Goal: Information Seeking & Learning: Check status

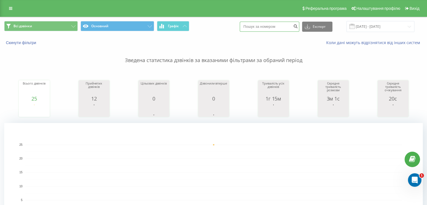
click at [264, 23] on input at bounding box center [270, 27] width 60 height 10
paste input "380992242238"
type input "380992242238"
click at [298, 26] on icon "submit" at bounding box center [295, 25] width 5 height 3
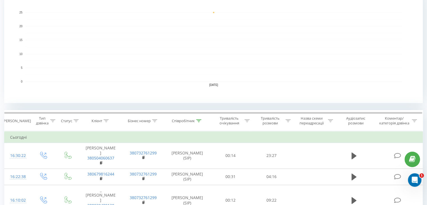
scroll to position [141, 0]
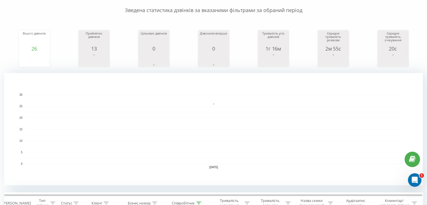
scroll to position [48, 0]
drag, startPoint x: 427, startPoint y: 28, endPoint x: 427, endPoint y: 22, distance: 5.9
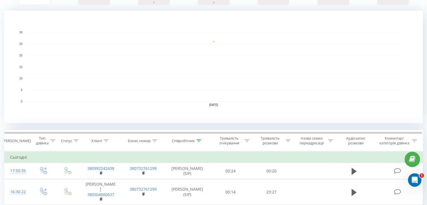
scroll to position [0, 0]
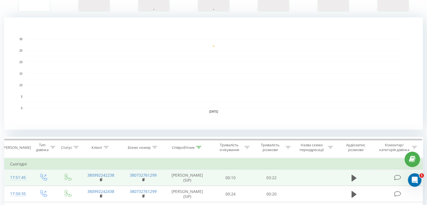
scroll to position [197, 0]
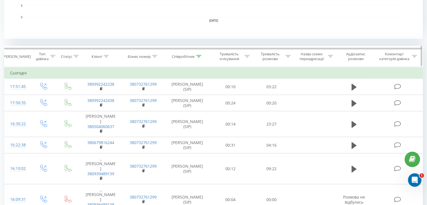
click at [201, 56] on icon at bounding box center [198, 56] width 5 height 3
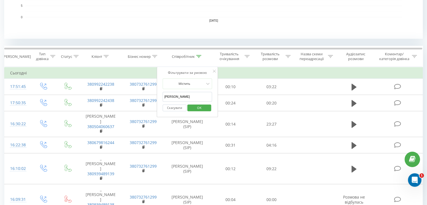
drag, startPoint x: 177, startPoint y: 97, endPoint x: 158, endPoint y: 97, distance: 18.6
click at [158, 97] on div "Фільтрувати за умовою Містить Анна Скасувати OK" at bounding box center [187, 92] width 61 height 51
drag, startPoint x: 176, startPoint y: 99, endPoint x: 180, endPoint y: 106, distance: 7.9
click at [176, 99] on input "text" at bounding box center [187, 97] width 49 height 10
type input "ne"
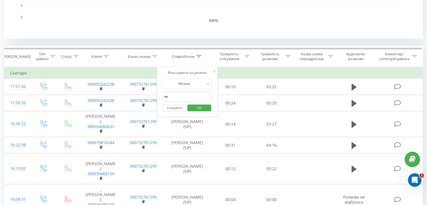
click at [198, 107] on span "OK" at bounding box center [200, 107] width 16 height 9
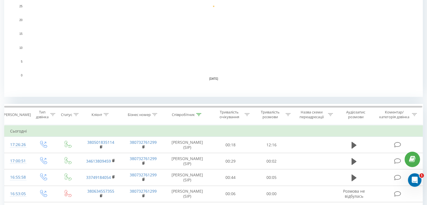
scroll to position [141, 0]
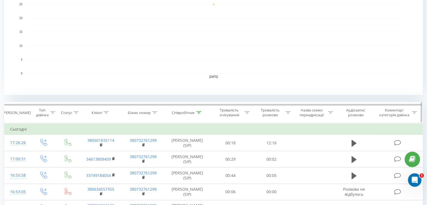
click at [201, 112] on icon at bounding box center [198, 112] width 5 height 3
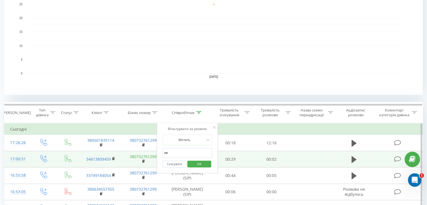
drag, startPoint x: 175, startPoint y: 155, endPoint x: 149, endPoint y: 156, distance: 26.2
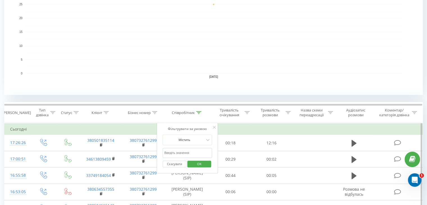
click at [178, 152] on input "text" at bounding box center [187, 153] width 49 height 10
type input "[PERSON_NAME]"
click at [198, 164] on span "OK" at bounding box center [200, 164] width 16 height 9
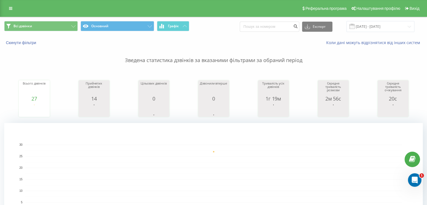
click at [355, 27] on span at bounding box center [352, 26] width 5 height 5
click at [365, 24] on input "[DATE] - [DATE]" at bounding box center [381, 26] width 68 height 11
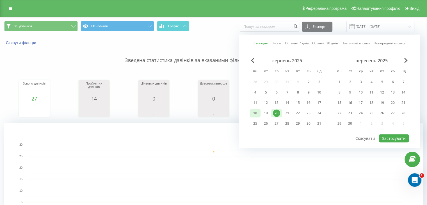
click at [253, 111] on div "18" at bounding box center [255, 113] width 7 height 7
click at [279, 112] on div "20" at bounding box center [276, 113] width 7 height 7
click at [395, 136] on button "Застосувати" at bounding box center [394, 138] width 30 height 8
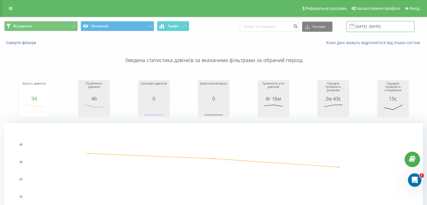
click at [365, 26] on input "18.08.2025 - 20.08.2025" at bounding box center [381, 26] width 68 height 11
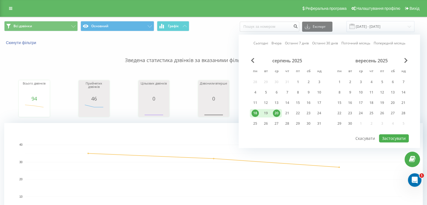
click at [277, 112] on div "20" at bounding box center [276, 113] width 7 height 7
click at [396, 137] on button "Застосувати" at bounding box center [394, 138] width 30 height 8
type input "[DATE] - [DATE]"
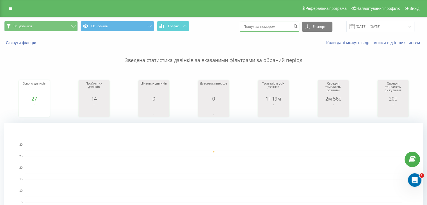
click at [283, 28] on input at bounding box center [270, 27] width 60 height 10
paste input "380950365295"
type input "380950365295"
click at [298, 26] on icon "submit" at bounding box center [295, 25] width 5 height 3
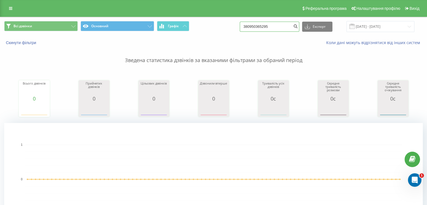
drag, startPoint x: 289, startPoint y: 29, endPoint x: 241, endPoint y: 32, distance: 48.1
click at [241, 32] on div "Всі дзвінки Основний Графік 380950365295 Експорт .csv .xls .xlsx 20.05.2025 - 2…" at bounding box center [213, 26] width 419 height 11
paste input "491774238463"
type input "491774238463"
click at [298, 26] on icon "submit" at bounding box center [295, 25] width 5 height 3
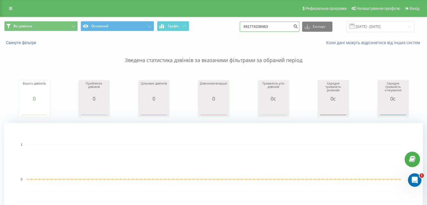
drag, startPoint x: 285, startPoint y: 28, endPoint x: 250, endPoint y: 32, distance: 35.0
click at [250, 32] on div "491774238463 Експорт .csv .xls .xlsx 20.05.2025 - 20.08.2025" at bounding box center [327, 26] width 175 height 11
paste input "380664981716"
type input "380664981716"
click at [298, 24] on icon "submit" at bounding box center [295, 25] width 5 height 3
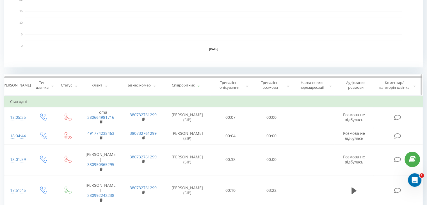
scroll to position [169, 0]
click at [199, 83] on icon at bounding box center [198, 84] width 5 height 3
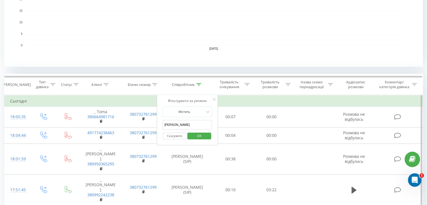
drag, startPoint x: 178, startPoint y: 121, endPoint x: 165, endPoint y: 126, distance: 13.3
click at [165, 126] on input "[PERSON_NAME]" at bounding box center [187, 125] width 49 height 10
click at [168, 125] on input "text" at bounding box center [187, 125] width 49 height 10
type input "ne"
click at [198, 139] on span "OK" at bounding box center [200, 136] width 16 height 9
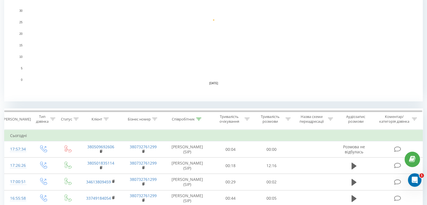
scroll to position [197, 0]
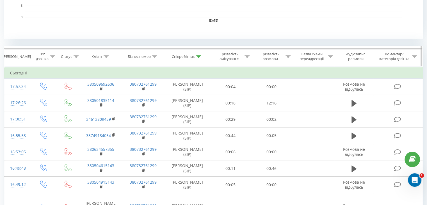
click at [198, 53] on th "Співробітник" at bounding box center [188, 56] width 46 height 21
click at [200, 55] on icon at bounding box center [198, 56] width 5 height 3
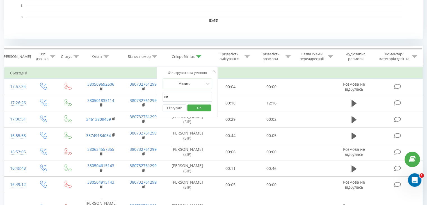
drag, startPoint x: 176, startPoint y: 94, endPoint x: 157, endPoint y: 101, distance: 19.7
click at [157, 101] on div "Фільтрувати за умовою Містить ne Скасувати OK" at bounding box center [187, 92] width 61 height 51
click at [175, 96] on input "text" at bounding box center [187, 97] width 49 height 10
type input "[PERSON_NAME]"
click at [194, 108] on span "OK" at bounding box center [200, 107] width 16 height 9
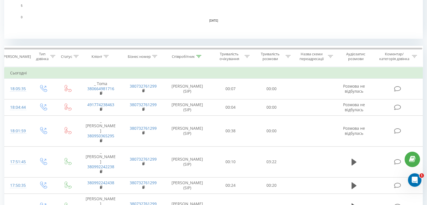
scroll to position [275, 0]
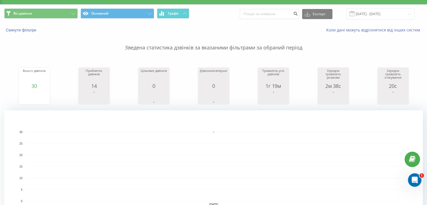
scroll to position [13, 0]
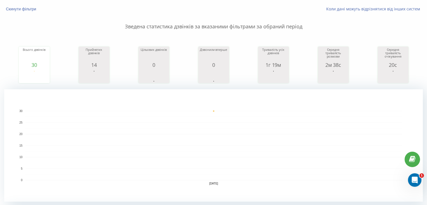
scroll to position [33, 0]
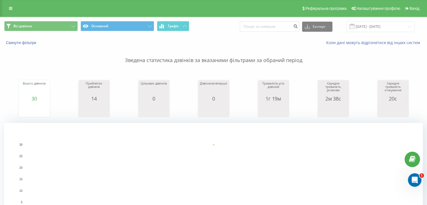
click at [427, 56] on html "[DOMAIN_NAME] Проекти [DOMAIN_NAME] Дашборд Центр звернень Журнал дзвінків Журн…" at bounding box center [213, 102] width 427 height 205
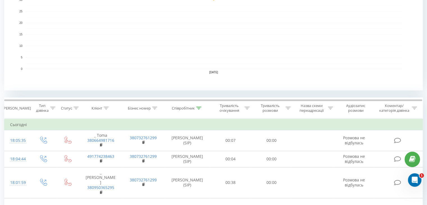
scroll to position [147, 0]
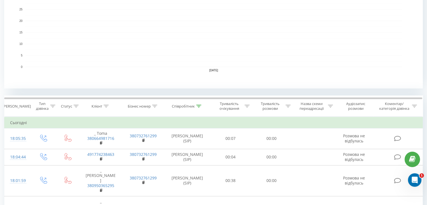
drag, startPoint x: 425, startPoint y: 43, endPoint x: 431, endPoint y: 55, distance: 14.0
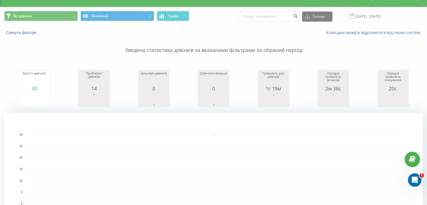
scroll to position [0, 0]
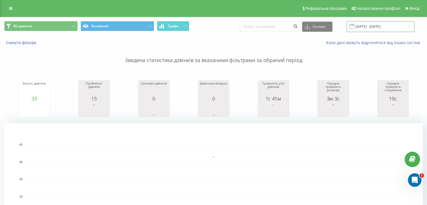
click at [369, 27] on input "[DATE] - [DATE]" at bounding box center [381, 26] width 68 height 11
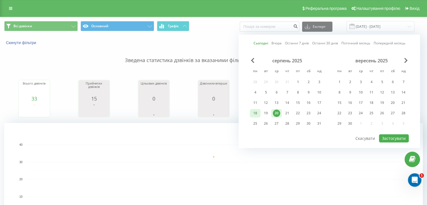
click at [256, 112] on div "18" at bounding box center [255, 113] width 7 height 7
click at [274, 110] on div "20" at bounding box center [276, 113] width 7 height 7
click at [400, 138] on button "Застосувати" at bounding box center [394, 138] width 30 height 8
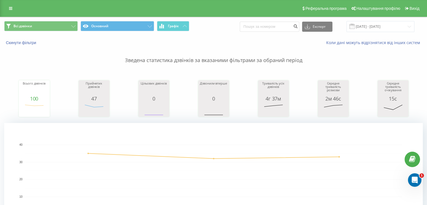
click at [355, 24] on span at bounding box center [352, 26] width 5 height 5
click at [363, 26] on input "18.08.2025 - 20.08.2025" at bounding box center [381, 26] width 68 height 11
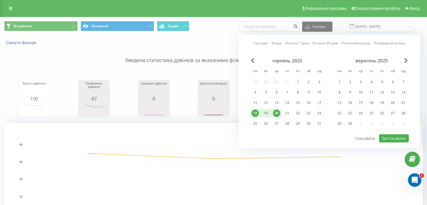
click at [275, 110] on div "20" at bounding box center [276, 113] width 7 height 7
click at [390, 137] on button "Застосувати" at bounding box center [394, 138] width 30 height 8
type input "[DATE] - [DATE]"
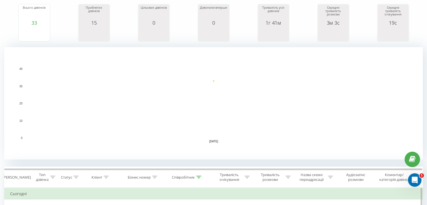
scroll to position [169, 0]
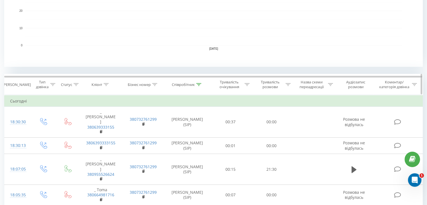
click at [200, 85] on icon at bounding box center [198, 84] width 5 height 3
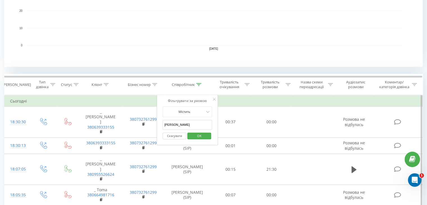
drag, startPoint x: 179, startPoint y: 126, endPoint x: 161, endPoint y: 127, distance: 18.6
click at [161, 127] on div "Фільтрувати за умовою Містить Анна Скасувати OK" at bounding box center [187, 120] width 61 height 51
click at [180, 122] on input "text" at bounding box center [187, 125] width 49 height 10
type input "ne"
click at [198, 137] on span "OK" at bounding box center [200, 136] width 16 height 9
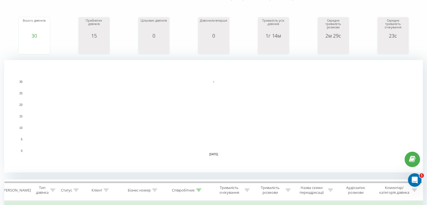
scroll to position [112, 0]
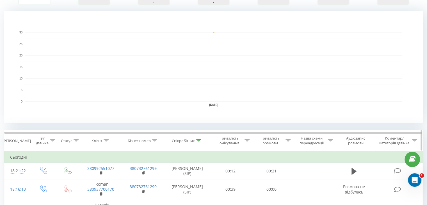
click at [198, 140] on icon at bounding box center [198, 140] width 5 height 3
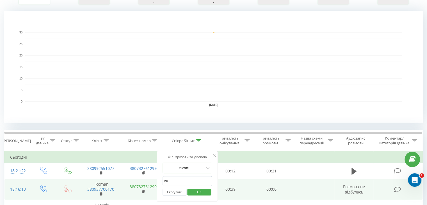
drag, startPoint x: 171, startPoint y: 181, endPoint x: 155, endPoint y: 184, distance: 16.8
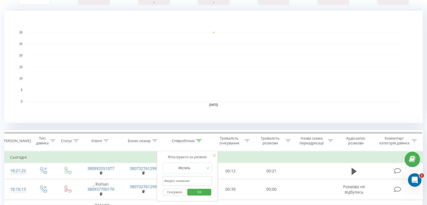
click at [172, 181] on input "text" at bounding box center [187, 181] width 49 height 10
type input "[PERSON_NAME]"
click at [205, 194] on span "OK" at bounding box center [200, 192] width 16 height 9
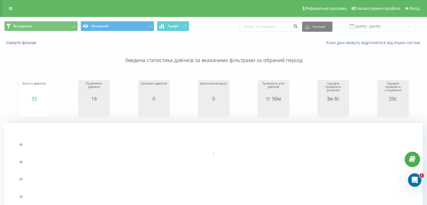
scroll to position [141, 0]
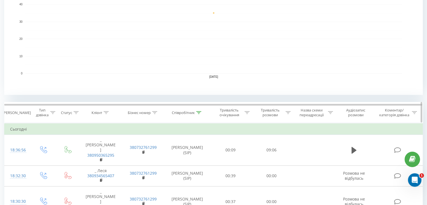
click at [199, 112] on icon at bounding box center [198, 112] width 5 height 3
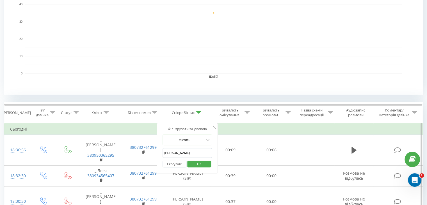
drag, startPoint x: 182, startPoint y: 151, endPoint x: 163, endPoint y: 151, distance: 18.8
click at [163, 151] on input "[PERSON_NAME]" at bounding box center [187, 153] width 49 height 10
click at [176, 153] on input "text" at bounding box center [187, 153] width 49 height 10
type input "ne"
click at [204, 163] on span "OK" at bounding box center [200, 164] width 16 height 9
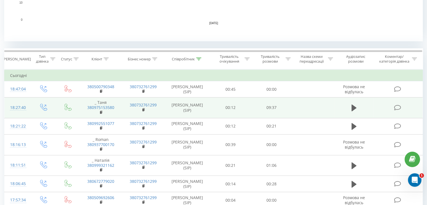
scroll to position [169, 0]
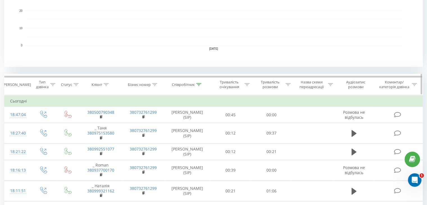
click at [199, 86] on div at bounding box center [198, 84] width 5 height 5
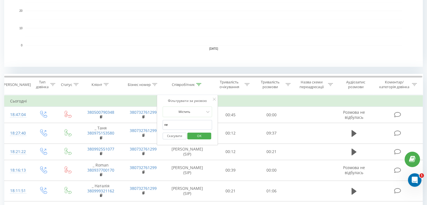
drag, startPoint x: 182, startPoint y: 121, endPoint x: 162, endPoint y: 124, distance: 19.6
click at [162, 124] on div "Фільтрувати за умовою Містить ne Скасувати OK" at bounding box center [187, 120] width 61 height 51
click at [177, 125] on input "text" at bounding box center [187, 125] width 49 height 10
type input "[PERSON_NAME]"
click at [198, 136] on span "OK" at bounding box center [200, 136] width 16 height 9
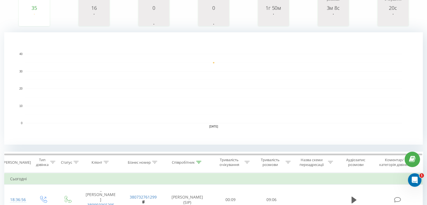
scroll to position [28, 0]
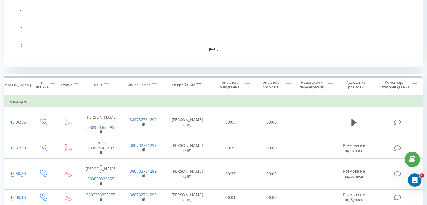
scroll to position [169, 0]
click at [199, 81] on th "Співробітник" at bounding box center [188, 84] width 46 height 21
click at [199, 85] on icon at bounding box center [198, 84] width 5 height 3
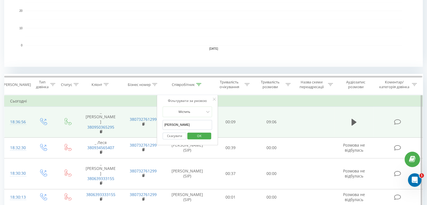
drag, startPoint x: 185, startPoint y: 124, endPoint x: 155, endPoint y: 126, distance: 30.1
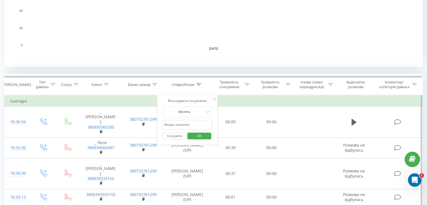
click at [176, 123] on input "text" at bounding box center [187, 125] width 49 height 10
type input "ne"
click at [199, 137] on span "OK" at bounding box center [200, 136] width 16 height 9
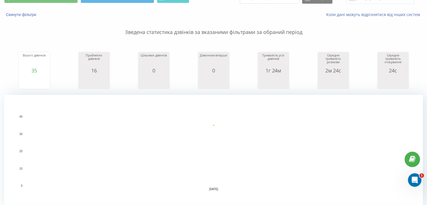
scroll to position [197, 0]
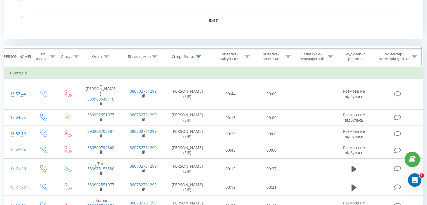
click at [201, 56] on icon at bounding box center [198, 56] width 5 height 3
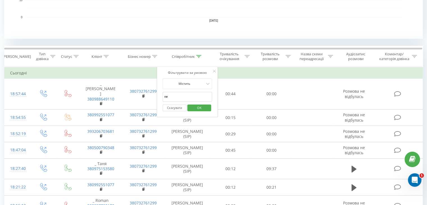
drag, startPoint x: 177, startPoint y: 96, endPoint x: 158, endPoint y: 100, distance: 19.8
click at [158, 100] on div "Фільтрувати за умовою Містить ne Скасувати OK" at bounding box center [187, 92] width 61 height 51
click at [185, 92] on input "text" at bounding box center [187, 97] width 49 height 10
type input "[PERSON_NAME]"
click at [199, 105] on span "OK" at bounding box center [200, 107] width 16 height 9
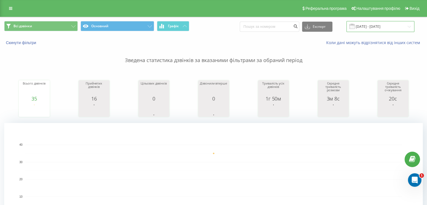
click at [371, 25] on input "[DATE] - [DATE]" at bounding box center [381, 26] width 68 height 11
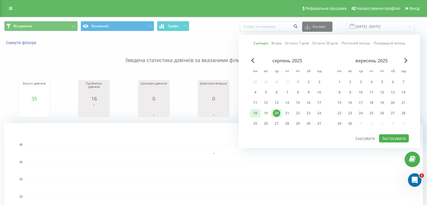
click at [255, 114] on div "18" at bounding box center [255, 113] width 7 height 7
click at [280, 114] on div "20" at bounding box center [276, 113] width 7 height 7
click at [386, 135] on button "Застосувати" at bounding box center [394, 138] width 30 height 8
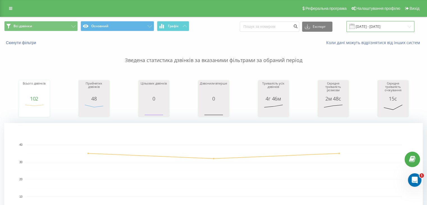
click at [365, 29] on input "18.08.2025 - 20.08.2025" at bounding box center [381, 26] width 68 height 11
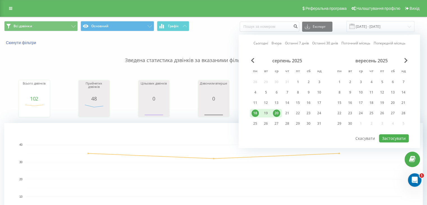
click at [279, 112] on div "20" at bounding box center [276, 113] width 7 height 7
click at [395, 136] on button "Застосувати" at bounding box center [394, 138] width 30 height 8
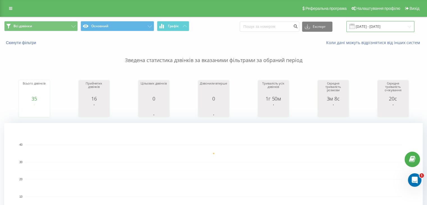
click at [375, 26] on input "[DATE] - [DATE]" at bounding box center [381, 26] width 68 height 11
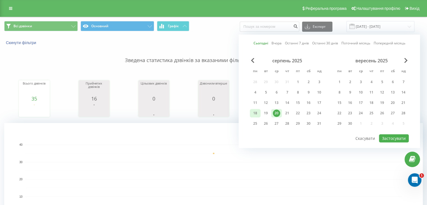
click at [258, 114] on div "18" at bounding box center [255, 113] width 7 height 7
click at [278, 114] on div "20" at bounding box center [276, 113] width 7 height 7
click at [399, 137] on button "Застосувати" at bounding box center [394, 138] width 30 height 8
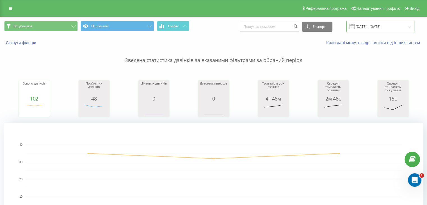
click at [366, 23] on input "18.08.2025 - 20.08.2025" at bounding box center [381, 26] width 68 height 11
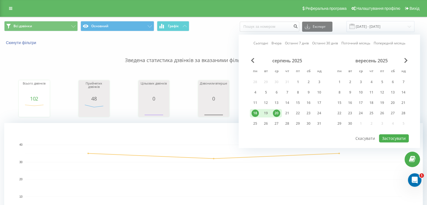
click at [276, 114] on div "20" at bounding box center [276, 113] width 7 height 7
click at [396, 136] on button "Застосувати" at bounding box center [394, 138] width 30 height 8
type input "[DATE] - [DATE]"
